Goal: Book appointment/travel/reservation

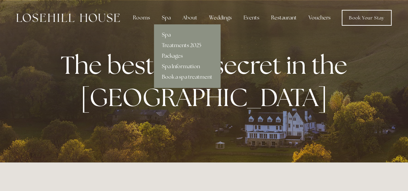
click at [172, 44] on link "Treatments 2025" at bounding box center [187, 45] width 66 height 11
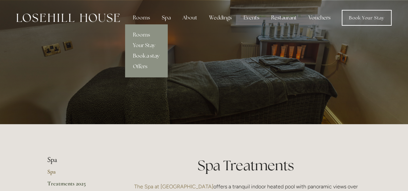
click at [145, 57] on link "Book a stay" at bounding box center [146, 56] width 42 height 11
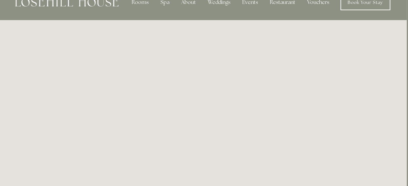
scroll to position [0, 1]
